Goal: Information Seeking & Learning: Learn about a topic

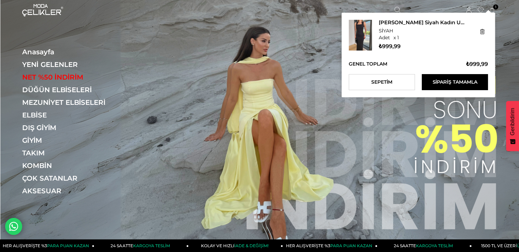
click at [389, 22] on span "[PERSON_NAME] Siyah Kadın Uzun Elbise 25Y440" at bounding box center [423, 22] width 88 height 5
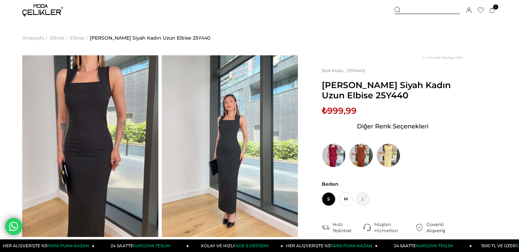
click at [202, 138] on img at bounding box center [230, 146] width 136 height 182
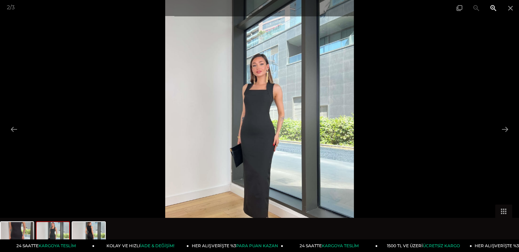
click at [497, 10] on span at bounding box center [493, 8] width 17 height 16
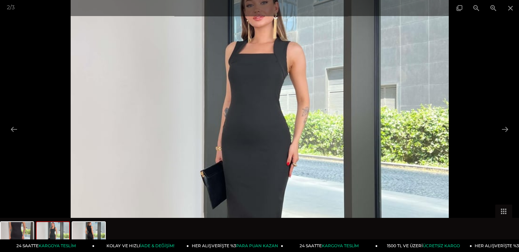
click at [267, 96] on img at bounding box center [260, 126] width 378 height 504
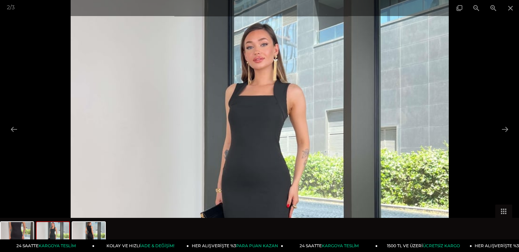
drag, startPoint x: 267, startPoint y: 96, endPoint x: 273, endPoint y: 138, distance: 42.4
click at [273, 138] on img at bounding box center [260, 168] width 378 height 504
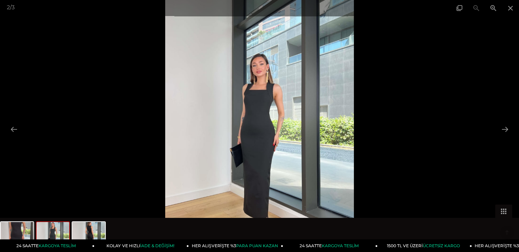
scroll to position [137, 0]
click at [500, 128] on button at bounding box center [505, 129] width 14 height 13
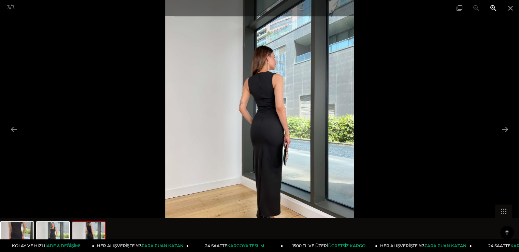
click at [500, 8] on span at bounding box center [493, 8] width 17 height 16
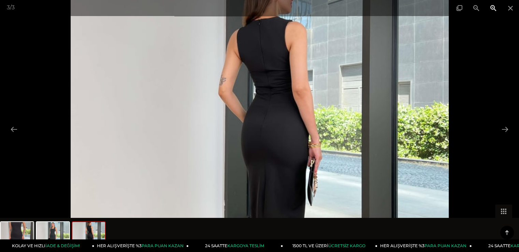
click at [496, 8] on span at bounding box center [493, 8] width 17 height 16
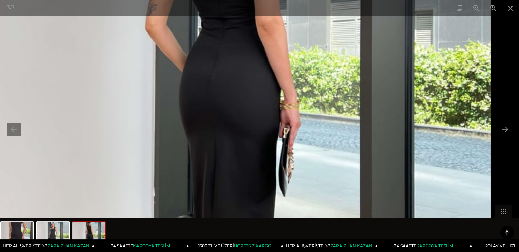
drag, startPoint x: 338, startPoint y: 96, endPoint x: 285, endPoint y: 47, distance: 72.0
click at [285, 47] on img at bounding box center [207, 77] width 567 height 756
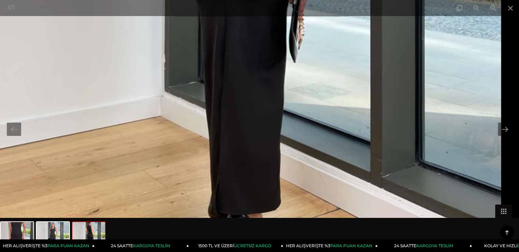
drag, startPoint x: 277, startPoint y: 175, endPoint x: 258, endPoint y: 39, distance: 137.8
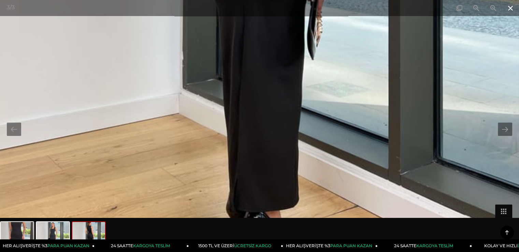
click at [504, 9] on span at bounding box center [510, 8] width 17 height 16
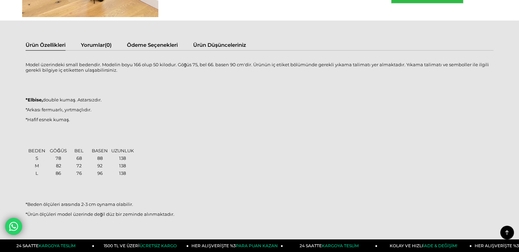
scroll to position [444, 0]
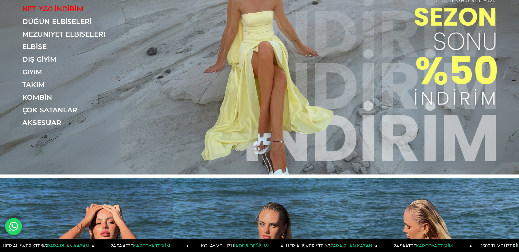
scroll to position [68, 0]
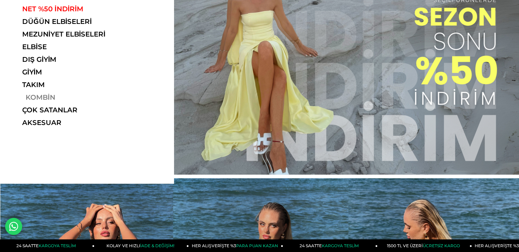
click at [36, 95] on link "KOMBİN" at bounding box center [69, 97] width 94 height 8
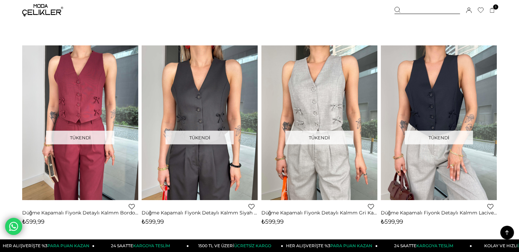
scroll to position [1809, 0]
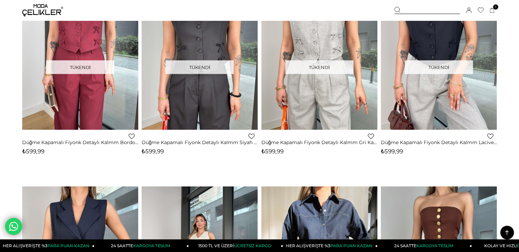
click at [59, 15] on img at bounding box center [42, 10] width 41 height 12
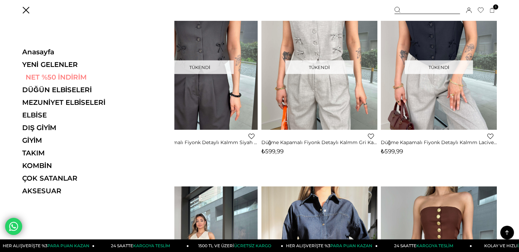
click at [34, 73] on link "NET %50 İNDİRİM" at bounding box center [69, 77] width 94 height 8
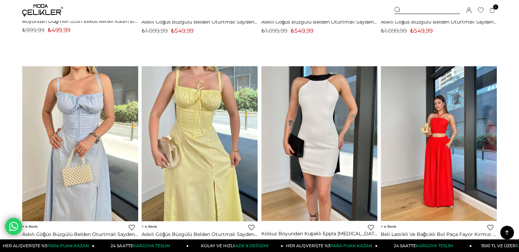
scroll to position [307, 0]
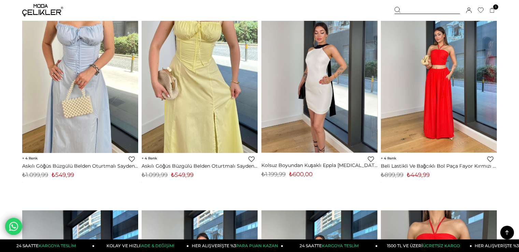
click at [307, 92] on link at bounding box center [319, 75] width 116 height 154
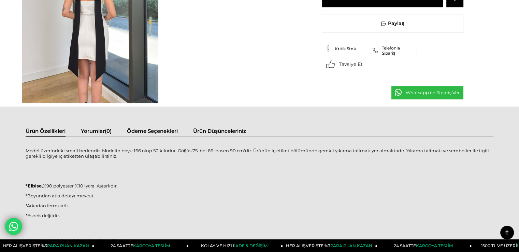
scroll to position [512, 0]
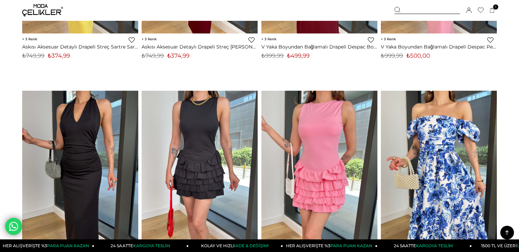
scroll to position [4162, 0]
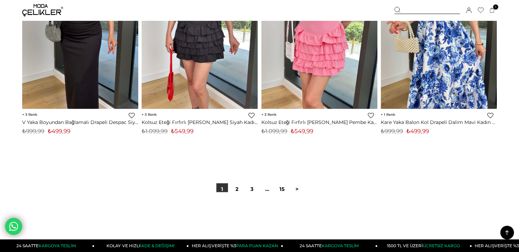
click at [46, 10] on img at bounding box center [42, 10] width 41 height 12
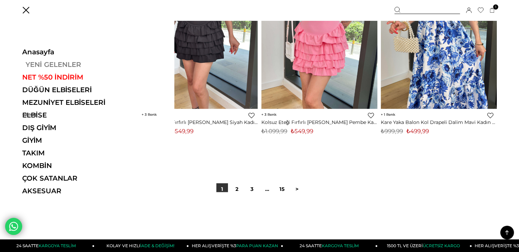
click at [57, 63] on link "YENİ GELENLER" at bounding box center [69, 64] width 94 height 8
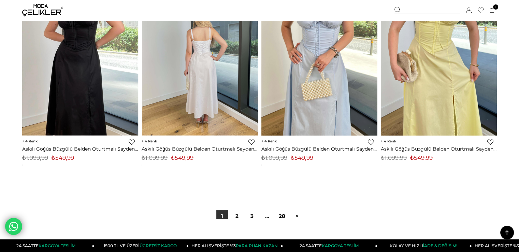
scroll to position [3925, 0]
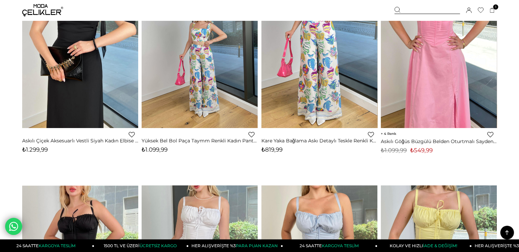
drag, startPoint x: 504, startPoint y: 231, endPoint x: 501, endPoint y: 227, distance: 5.2
click at [504, 231] on icon at bounding box center [507, 232] width 9 height 9
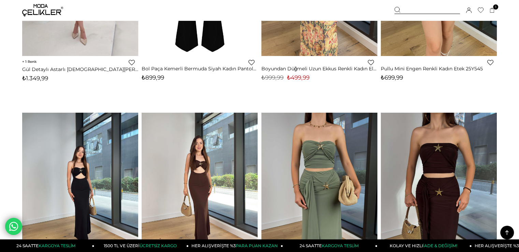
scroll to position [0, 0]
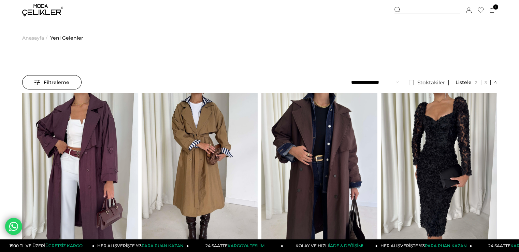
click at [376, 86] on select "**********" at bounding box center [374, 82] width 47 height 14
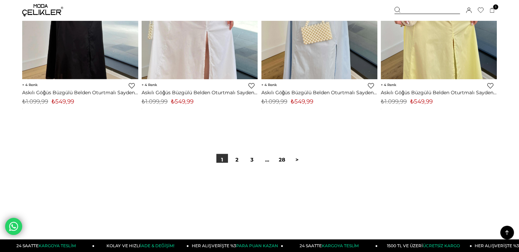
scroll to position [4194, 0]
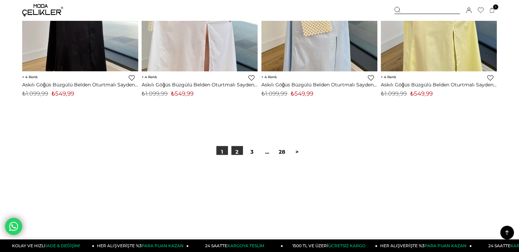
click at [238, 148] on link "2" at bounding box center [237, 152] width 12 height 12
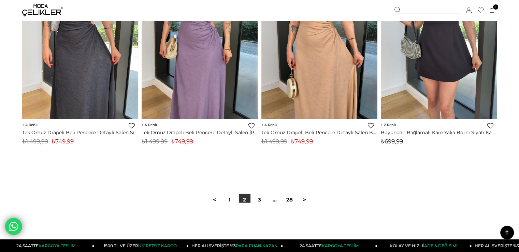
scroll to position [4203, 0]
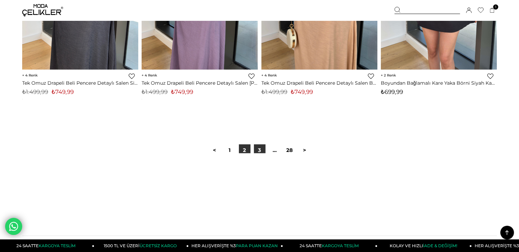
click at [261, 147] on link "3" at bounding box center [260, 150] width 12 height 12
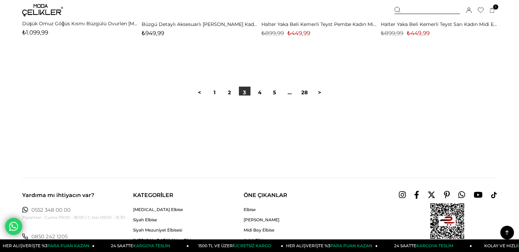
scroll to position [4232, 0]
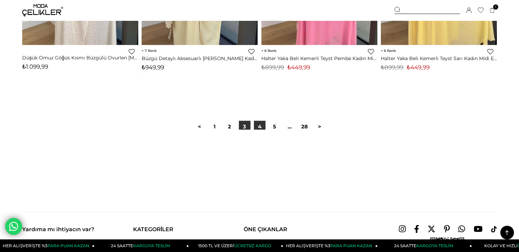
click at [261, 127] on link "4" at bounding box center [260, 127] width 12 height 12
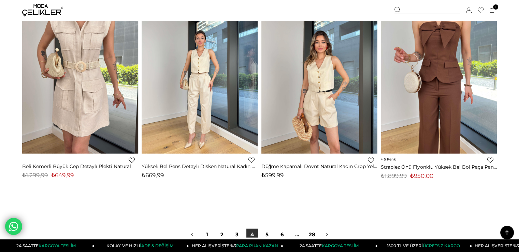
scroll to position [4198, 0]
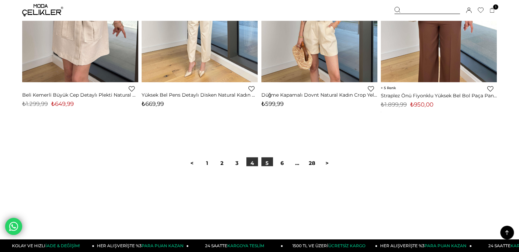
click at [267, 161] on link "5" at bounding box center [267, 163] width 12 height 12
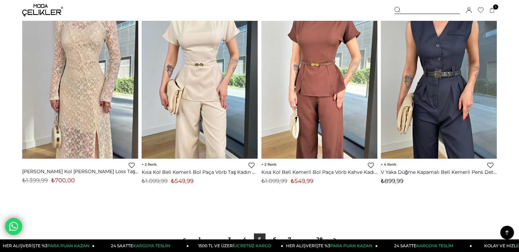
scroll to position [4062, 0]
